Goal: Information Seeking & Learning: Check status

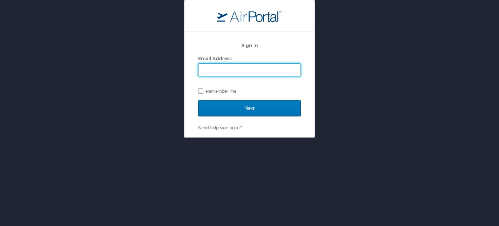
click at [221, 69] on input "Email Address" at bounding box center [249, 70] width 102 height 12
type input "[EMAIL_ADDRESS][PERSON_NAME][DOMAIN_NAME]"
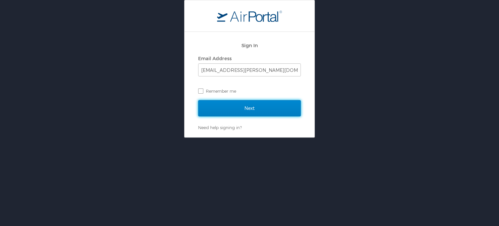
click at [246, 103] on input "Next" at bounding box center [249, 108] width 103 height 16
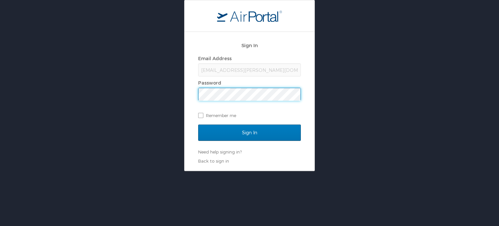
click at [198, 124] on input "Sign In" at bounding box center [249, 132] width 103 height 16
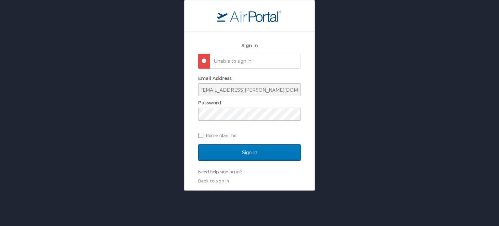
click at [200, 135] on div "Email Address hemant.bargoti@cbtravel.com Password Remember me" at bounding box center [249, 106] width 103 height 67
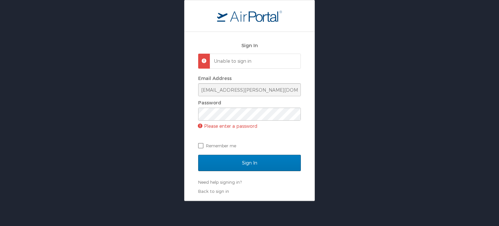
click at [203, 142] on label "Remember me" at bounding box center [249, 146] width 103 height 10
click at [202, 143] on input "Remember me" at bounding box center [200, 145] width 4 height 4
checkbox input "true"
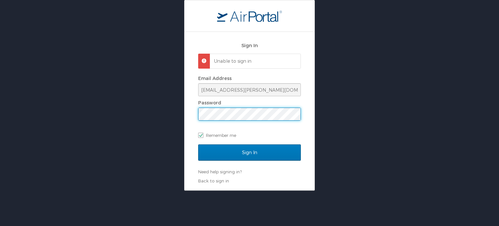
click at [198, 144] on input "Sign In" at bounding box center [249, 152] width 103 height 16
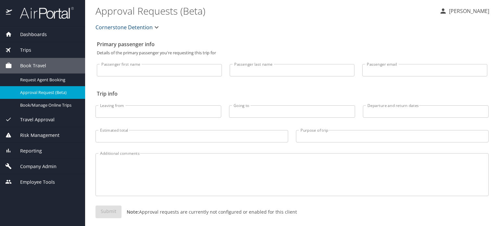
click at [44, 32] on span "Dashboards" at bounding box center [29, 34] width 35 height 7
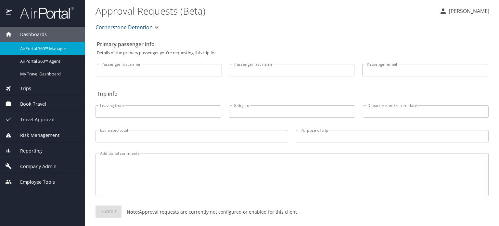
click at [38, 120] on span "Travel Approval" at bounding box center [33, 119] width 43 height 7
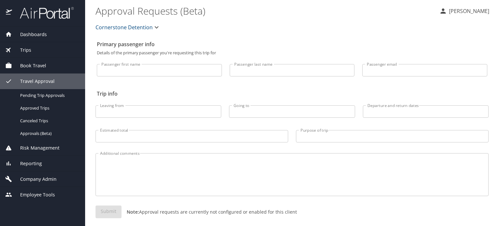
click at [38, 39] on div "Dashboards" at bounding box center [42, 35] width 85 height 16
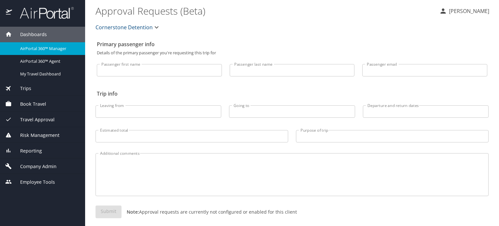
click at [47, 107] on div "Book Travel" at bounding box center [42, 104] width 85 height 16
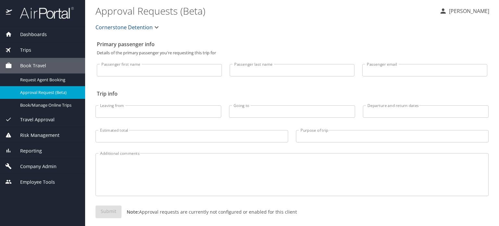
click at [42, 120] on span "Travel Approval" at bounding box center [33, 119] width 43 height 7
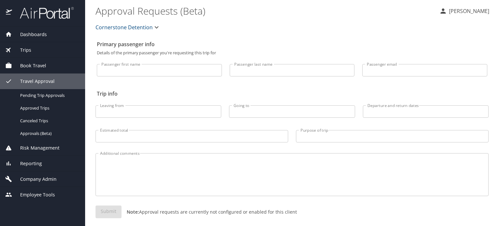
click at [33, 178] on span "Company Admin" at bounding box center [34, 178] width 44 height 7
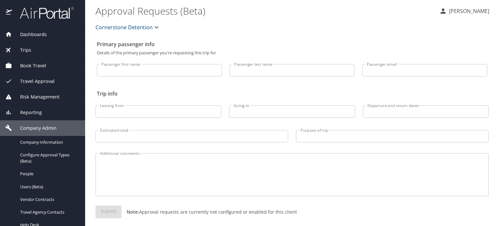
click at [33, 126] on span "Company Admin" at bounding box center [34, 127] width 44 height 7
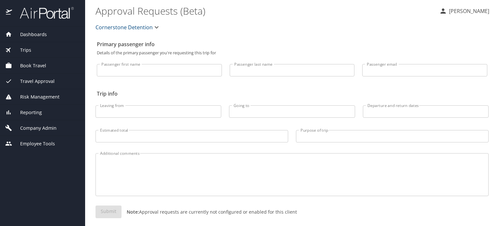
click at [38, 38] on div "Dashboards" at bounding box center [42, 35] width 85 height 16
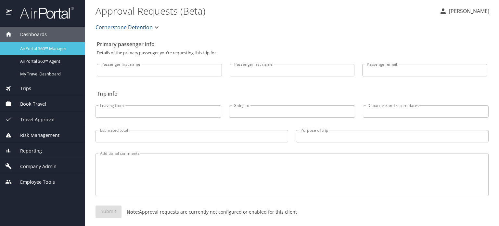
click at [39, 47] on span "AirPortal 360™ Manager" at bounding box center [48, 48] width 57 height 6
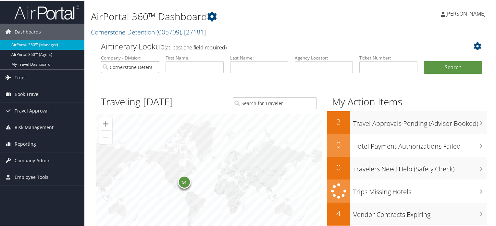
click at [154, 67] on input "Cornerstone Detention" at bounding box center [130, 66] width 58 height 12
click at [313, 64] on input "text" at bounding box center [324, 66] width 58 height 12
paste input "G948JB"
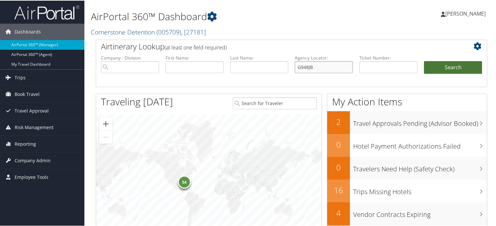
type input "G948JB"
click at [446, 67] on button "Search" at bounding box center [453, 66] width 58 height 13
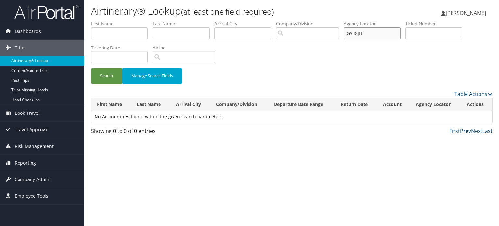
click at [387, 31] on input "G948JB" at bounding box center [372, 33] width 57 height 12
click at [427, 32] on input "text" at bounding box center [433, 33] width 57 height 12
paste input "7311 626888"
click at [423, 32] on input "7311 626888" at bounding box center [433, 33] width 57 height 12
type input "7311626888"
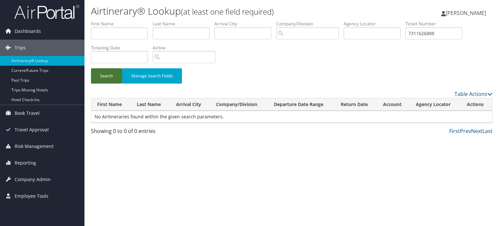
click at [107, 72] on button "Search" at bounding box center [106, 75] width 31 height 15
click at [452, 30] on input "7311626888" at bounding box center [433, 33] width 57 height 12
click at [312, 30] on input "search" at bounding box center [307, 33] width 63 height 12
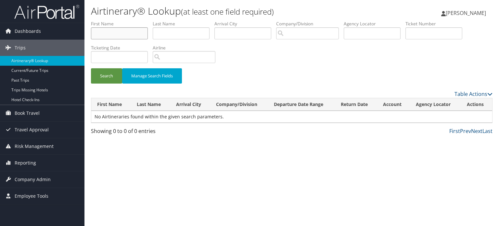
click at [120, 32] on input "text" at bounding box center [119, 33] width 57 height 12
type input "BHARATHI RAJAN"
click at [101, 77] on button "Search" at bounding box center [106, 75] width 31 height 15
click at [370, 33] on input "G948JB" at bounding box center [372, 33] width 57 height 12
click at [101, 76] on button "Search" at bounding box center [106, 75] width 31 height 15
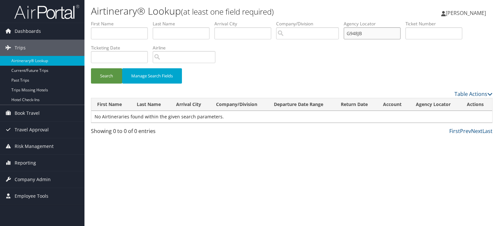
click at [361, 33] on input "G948JB" at bounding box center [372, 33] width 57 height 12
paste input "D1WQS1"
type input "D1WQS1"
click at [104, 74] on button "Search" at bounding box center [106, 75] width 31 height 15
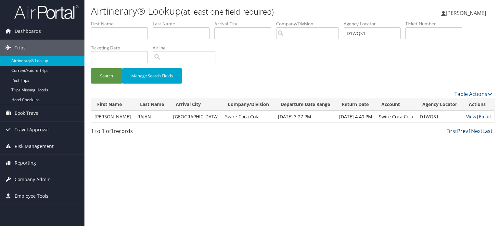
click at [467, 118] on link "View" at bounding box center [471, 116] width 10 height 6
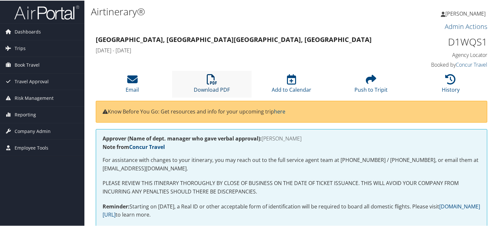
click at [211, 79] on icon at bounding box center [212, 78] width 10 height 10
